Goal: Task Accomplishment & Management: Manage account settings

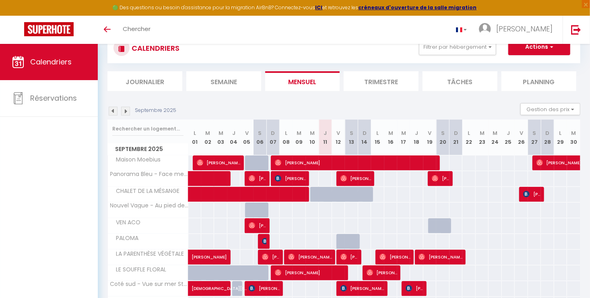
scroll to position [29, 0]
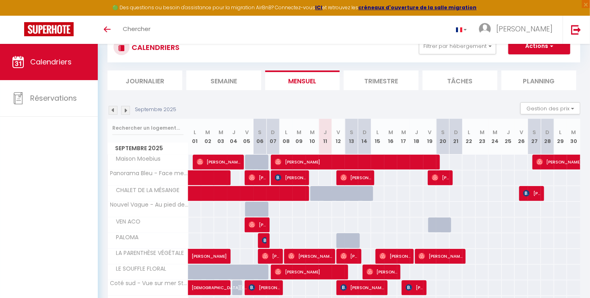
click at [323, 245] on div "70" at bounding box center [325, 240] width 13 height 15
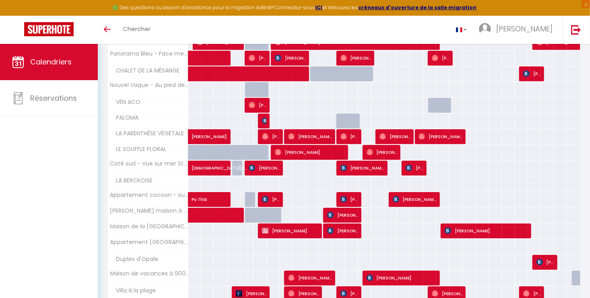
scroll to position [99, 0]
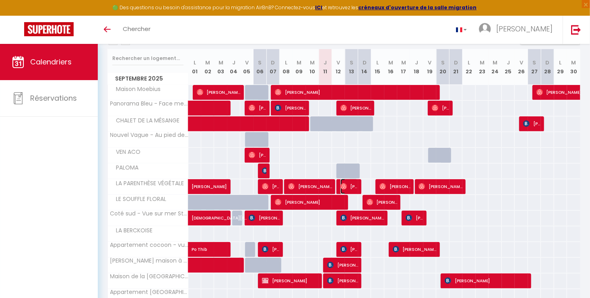
click at [349, 188] on span "[PERSON_NAME]" at bounding box center [350, 186] width 18 height 15
select select "OK"
select select "0"
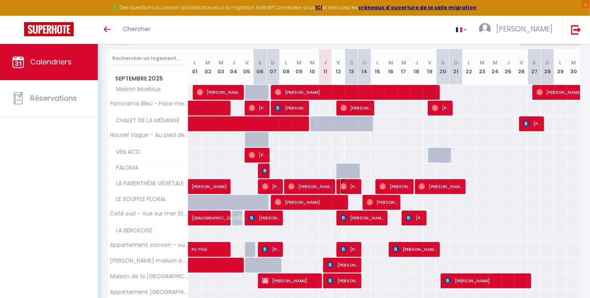
select select "1"
select select
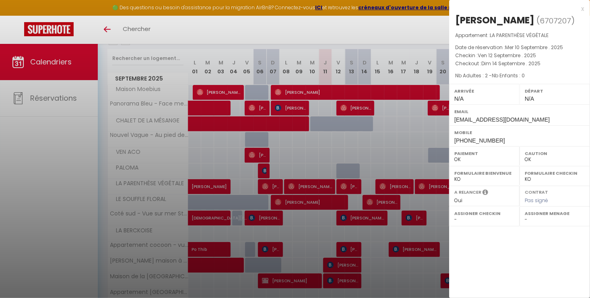
click at [341, 187] on div at bounding box center [295, 149] width 590 height 298
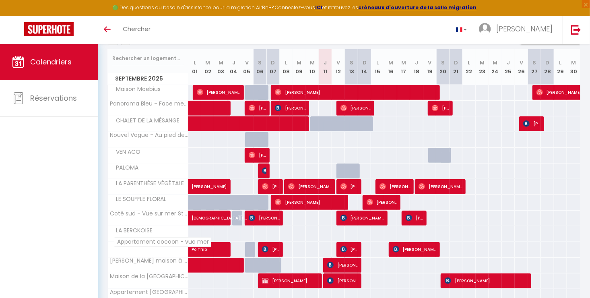
click at [143, 245] on span "Appartement cocoon - vue mer" at bounding box center [162, 242] width 97 height 10
click at [348, 246] on span "[PERSON_NAME]" at bounding box center [350, 249] width 18 height 15
select select "KO"
select select "5939"
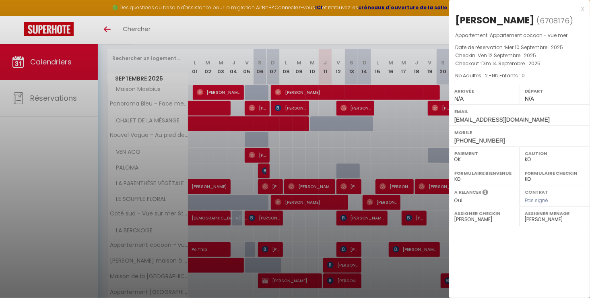
click at [318, 234] on div at bounding box center [295, 149] width 590 height 298
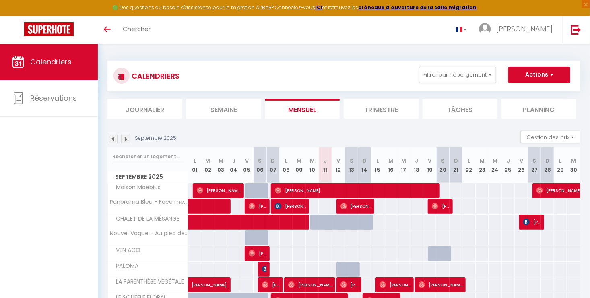
scroll to position [0, 0]
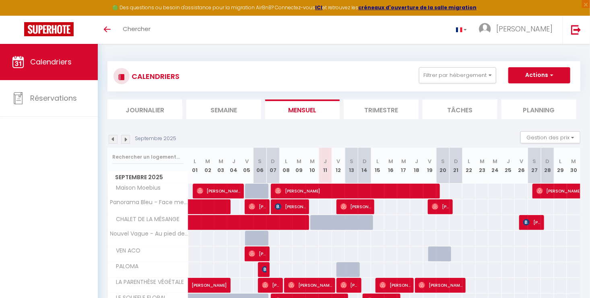
scroll to position [27, 0]
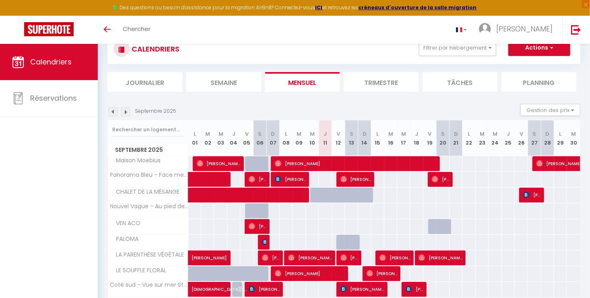
click at [541, 81] on li "Planning" at bounding box center [539, 82] width 75 height 20
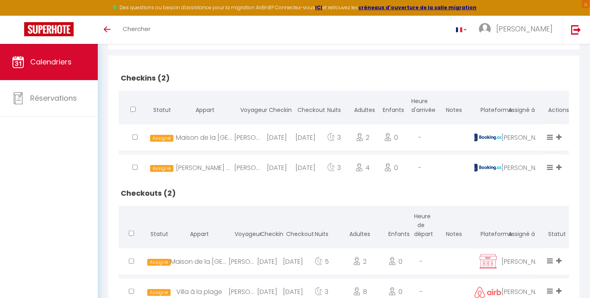
scroll to position [169, 0]
